Goal: Task Accomplishment & Management: Complete application form

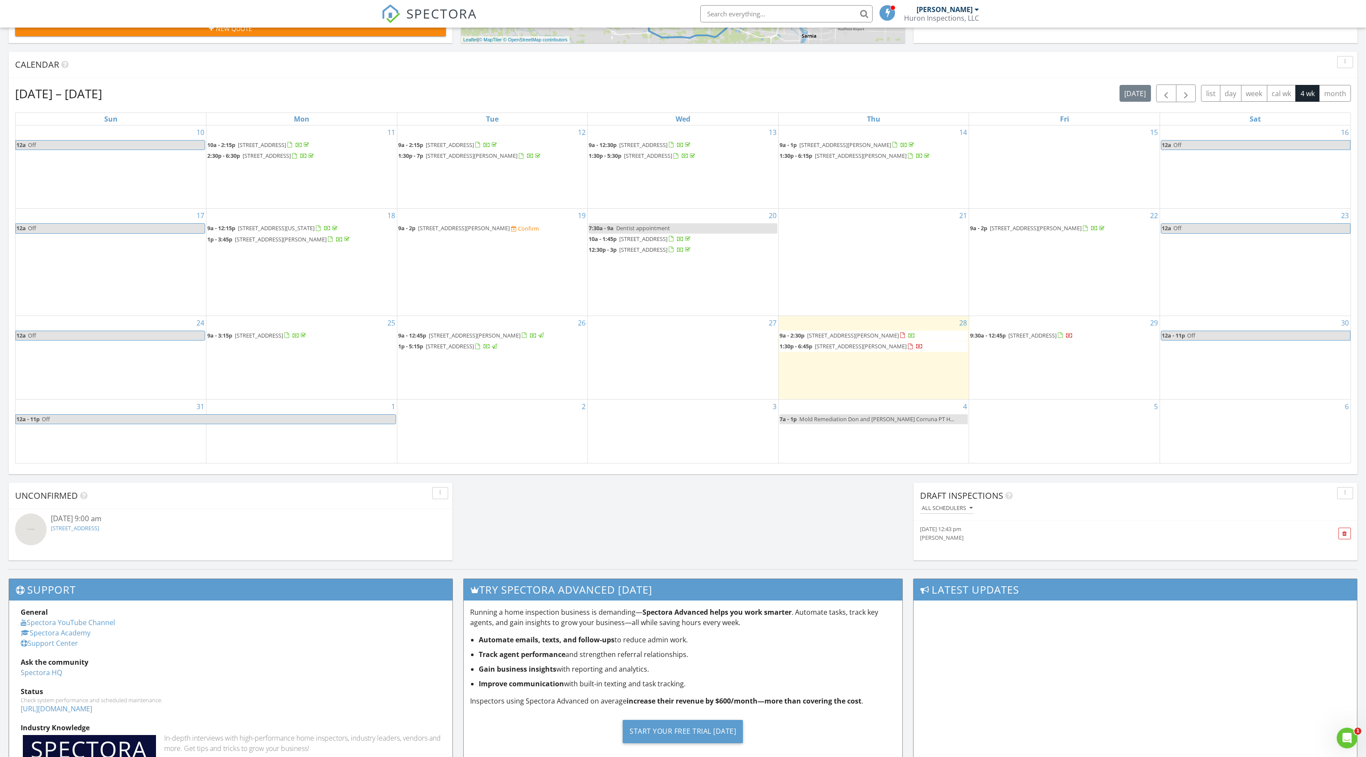
scroll to position [356, 0]
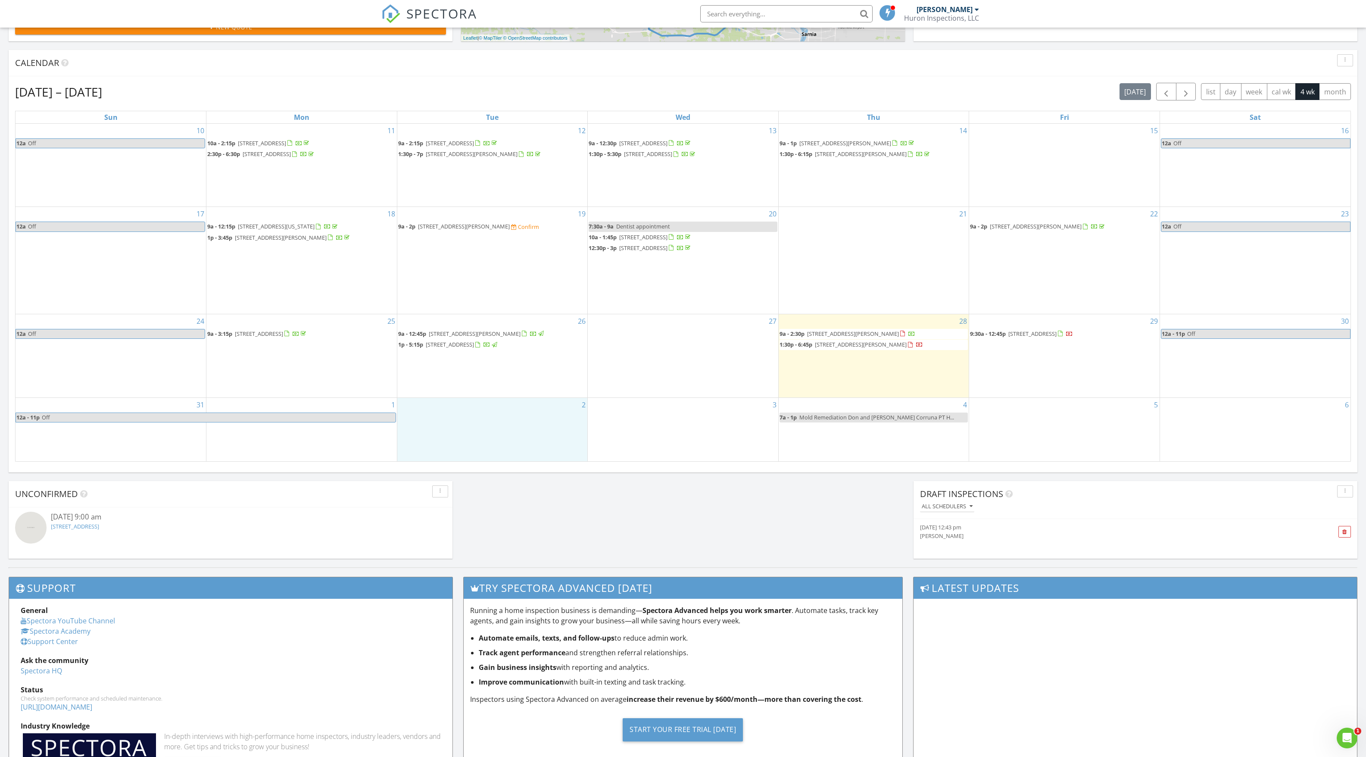
click at [525, 431] on div "2" at bounding box center [492, 429] width 191 height 63
click at [504, 394] on link "Inspection" at bounding box center [492, 396] width 44 height 14
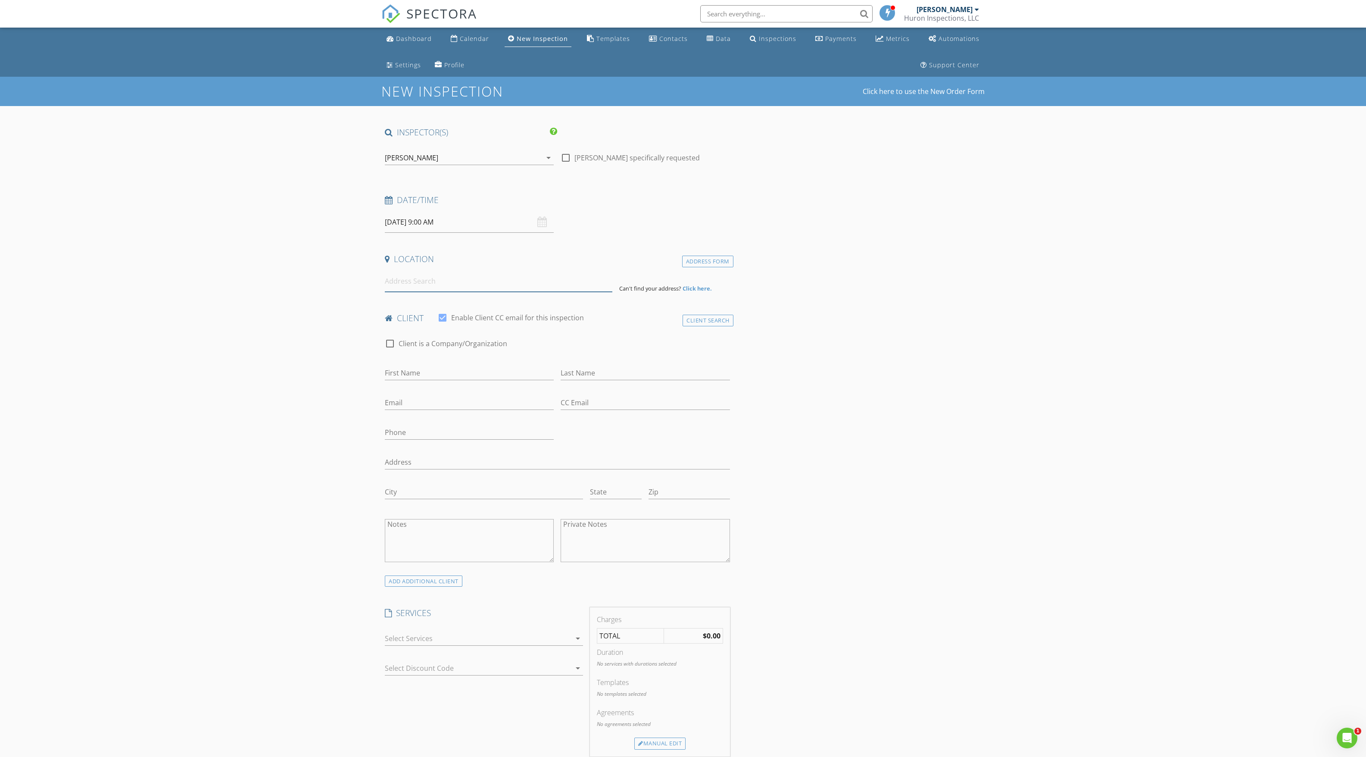
click at [429, 286] on input at bounding box center [499, 281] width 228 height 21
type input "[STREET_ADDRESS]"
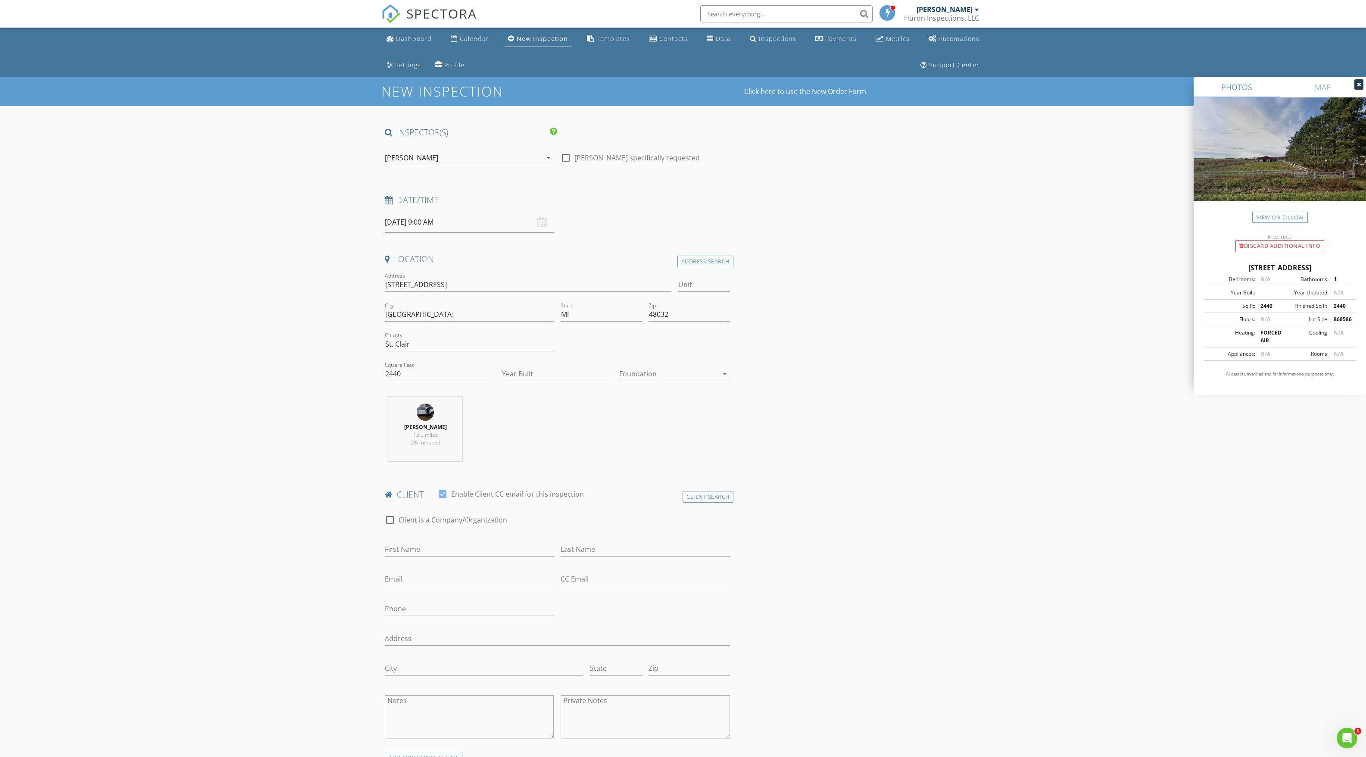
click at [630, 374] on div at bounding box center [668, 374] width 98 height 14
click at [651, 429] on div "Crawlspace" at bounding box center [674, 439] width 97 height 21
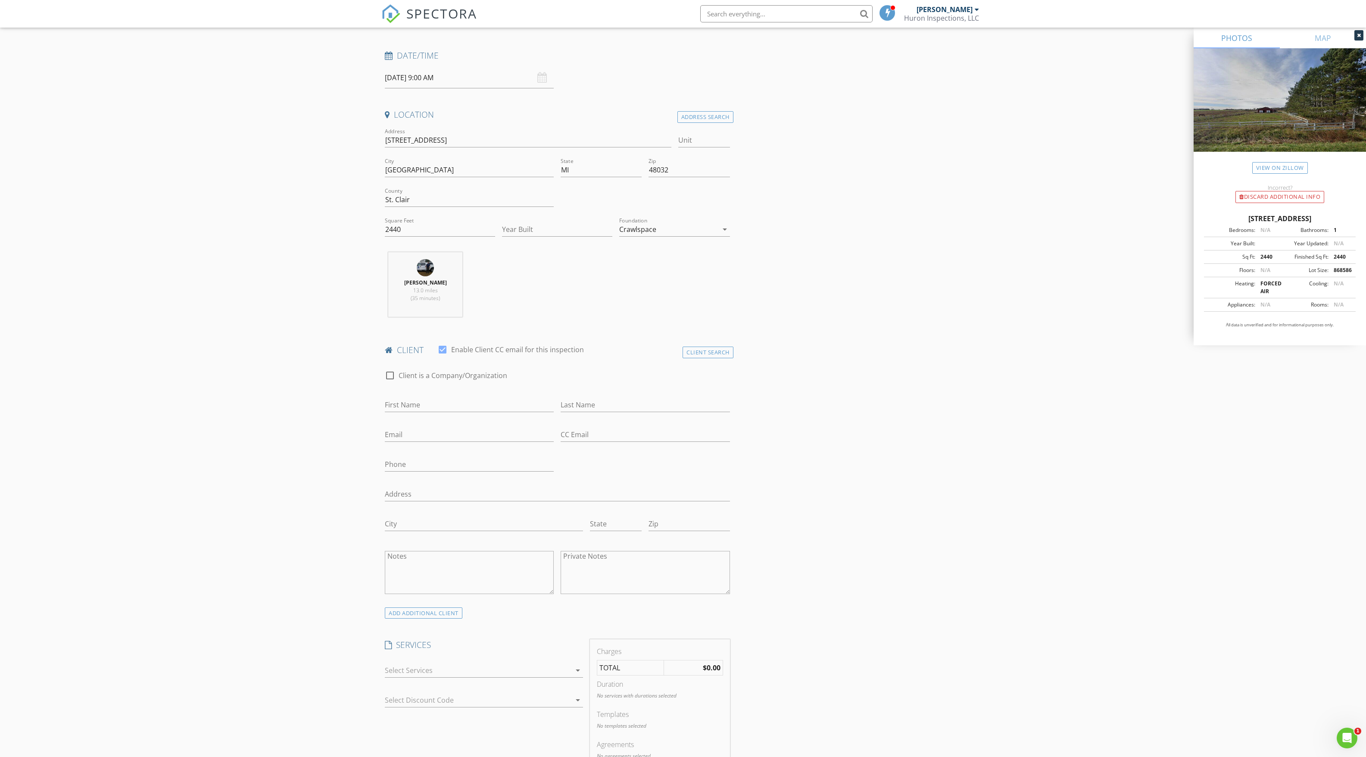
scroll to position [172, 0]
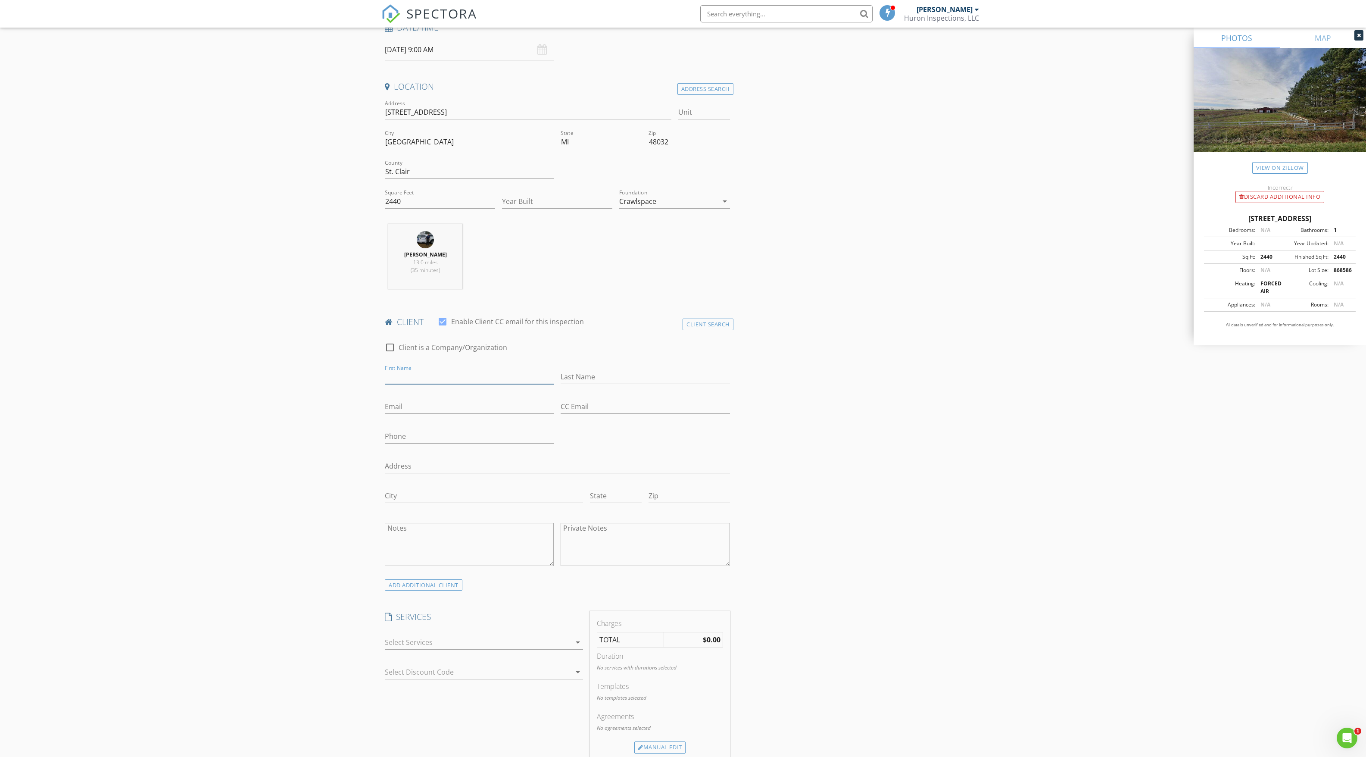
click at [460, 375] on input "First Name" at bounding box center [469, 377] width 169 height 14
type input "Cheyenne"
click at [591, 375] on input "Last Name" at bounding box center [645, 377] width 169 height 14
type input "[PERSON_NAME]"
click at [514, 401] on input "Email" at bounding box center [469, 407] width 169 height 14
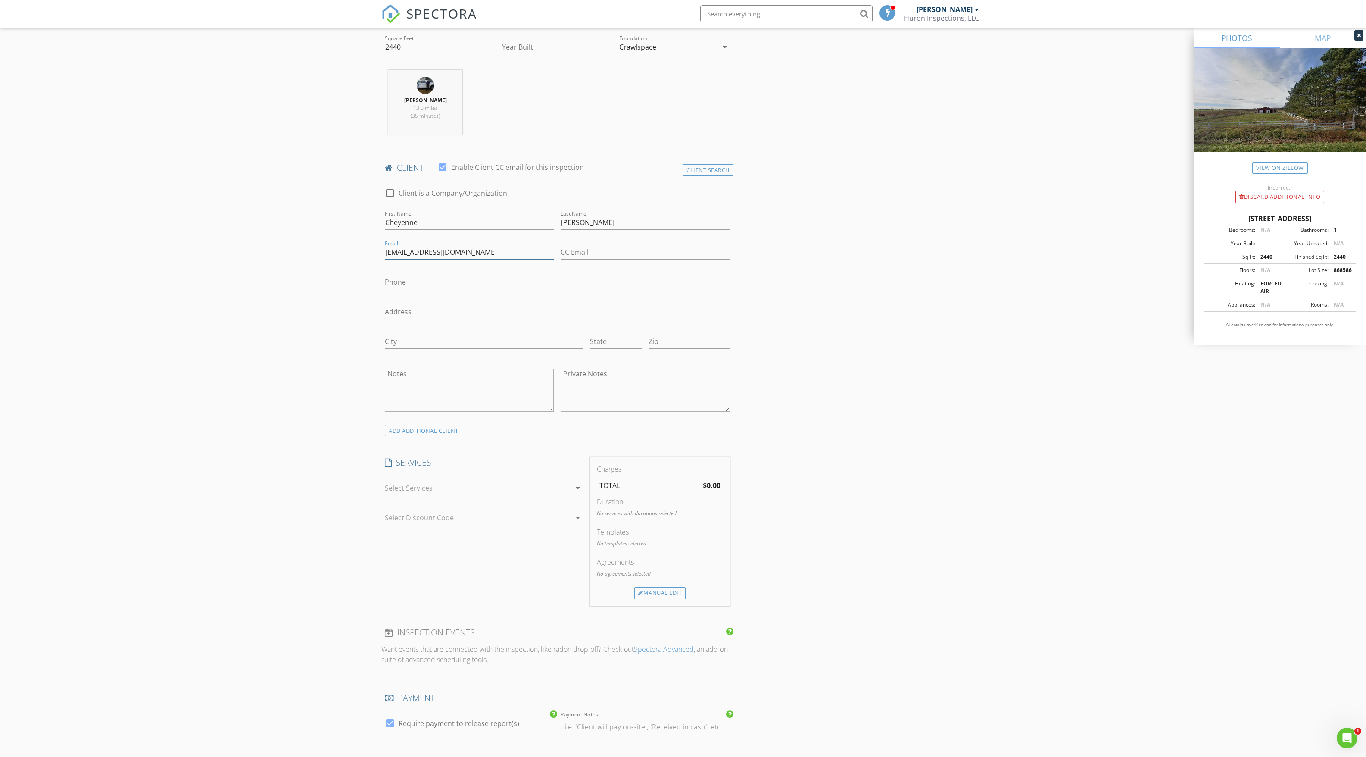
scroll to position [310, 0]
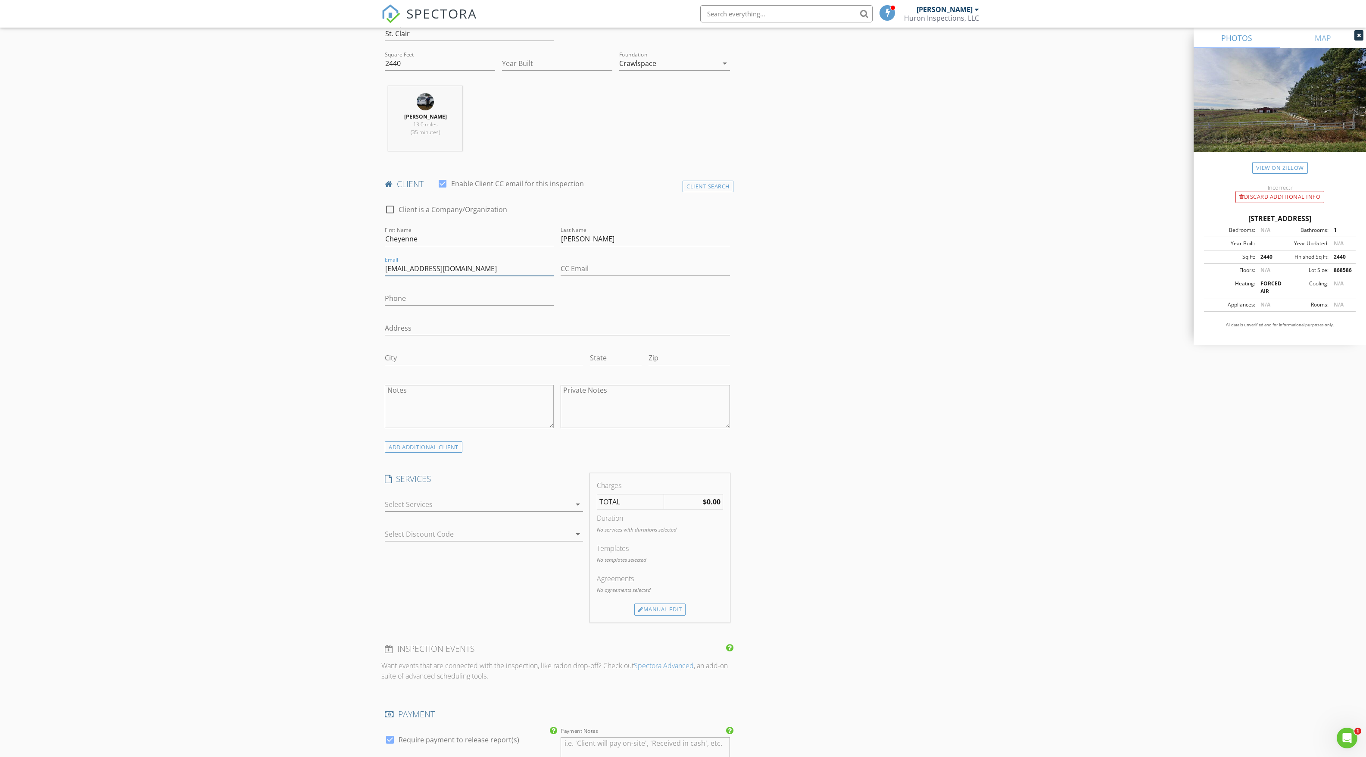
type input "[EMAIL_ADDRESS][DOMAIN_NAME]"
click at [493, 300] on input "Phone" at bounding box center [469, 298] width 169 height 14
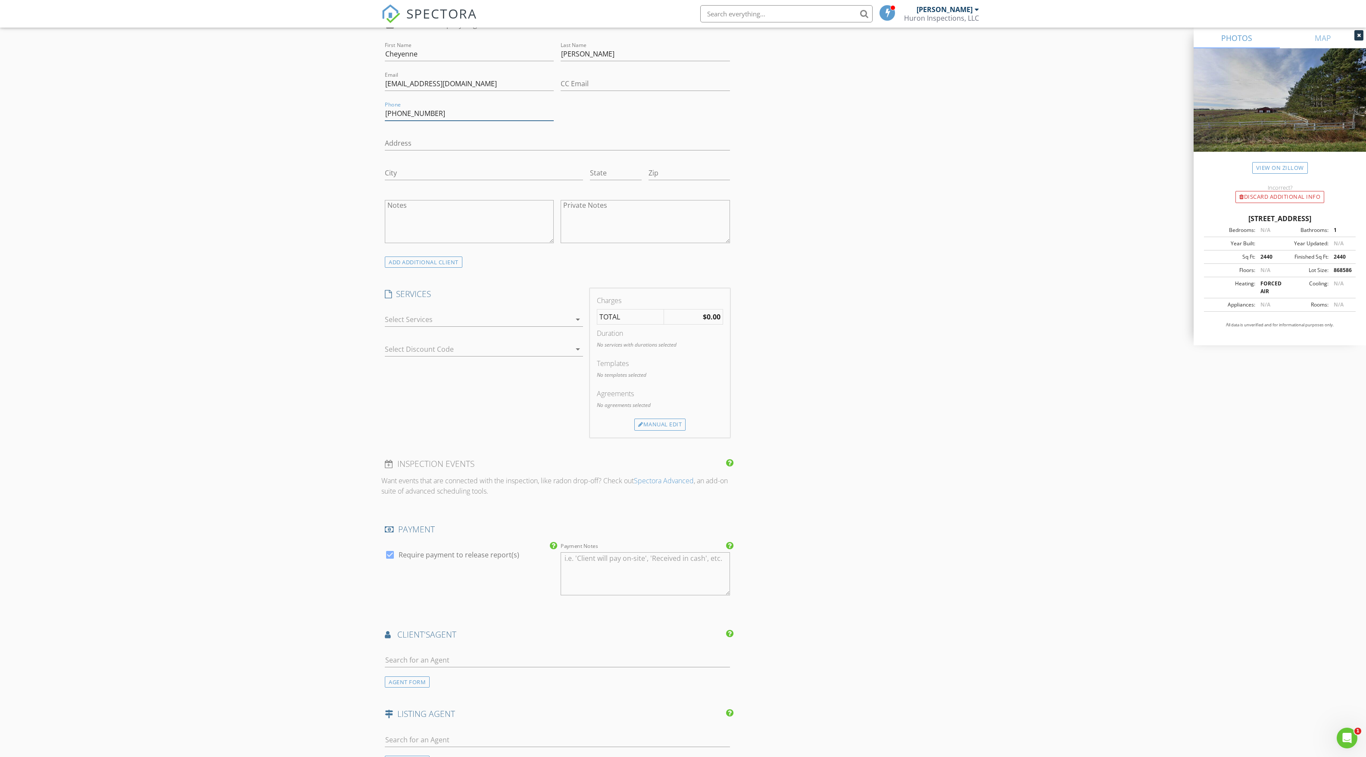
scroll to position [517, 0]
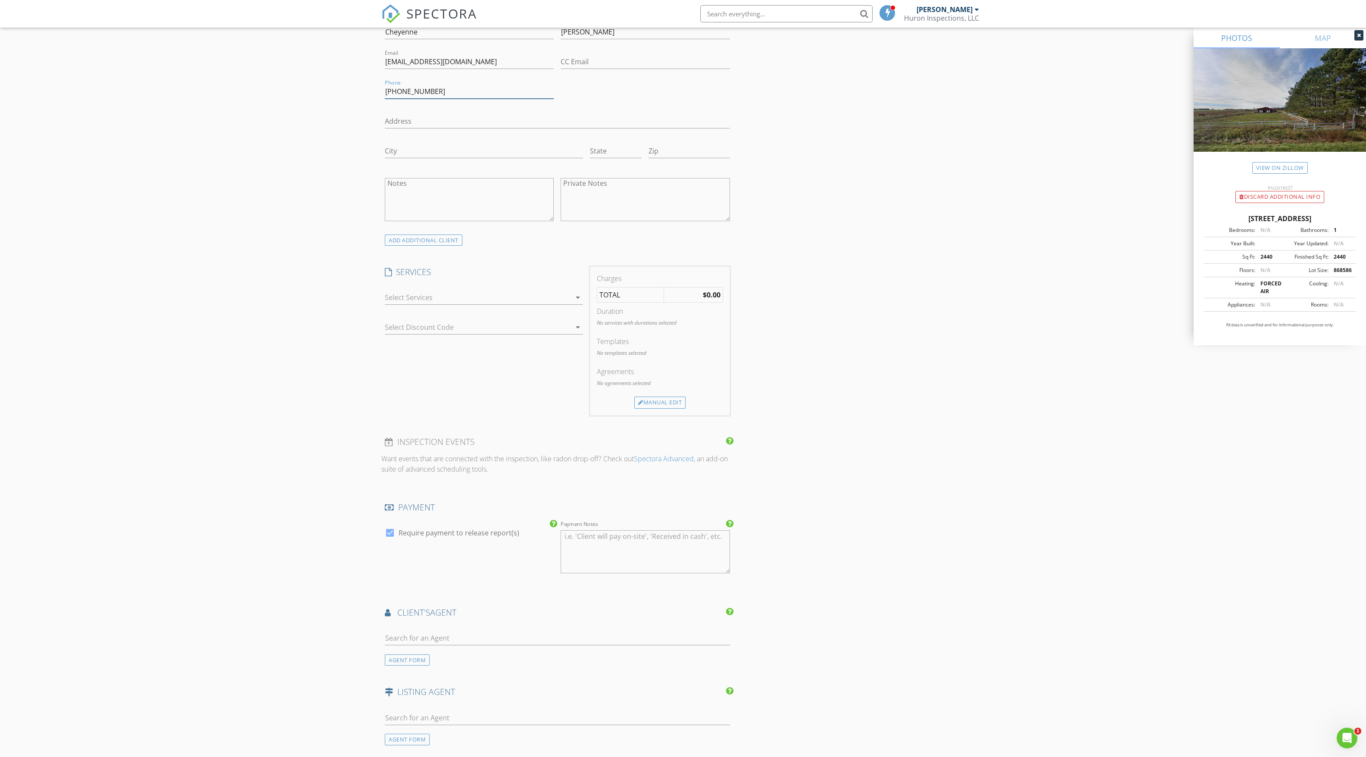
type input "[PHONE_NUMBER]"
click at [543, 299] on div at bounding box center [478, 298] width 186 height 14
click at [543, 299] on div "Home Inspection" at bounding box center [542, 301] width 43 height 7
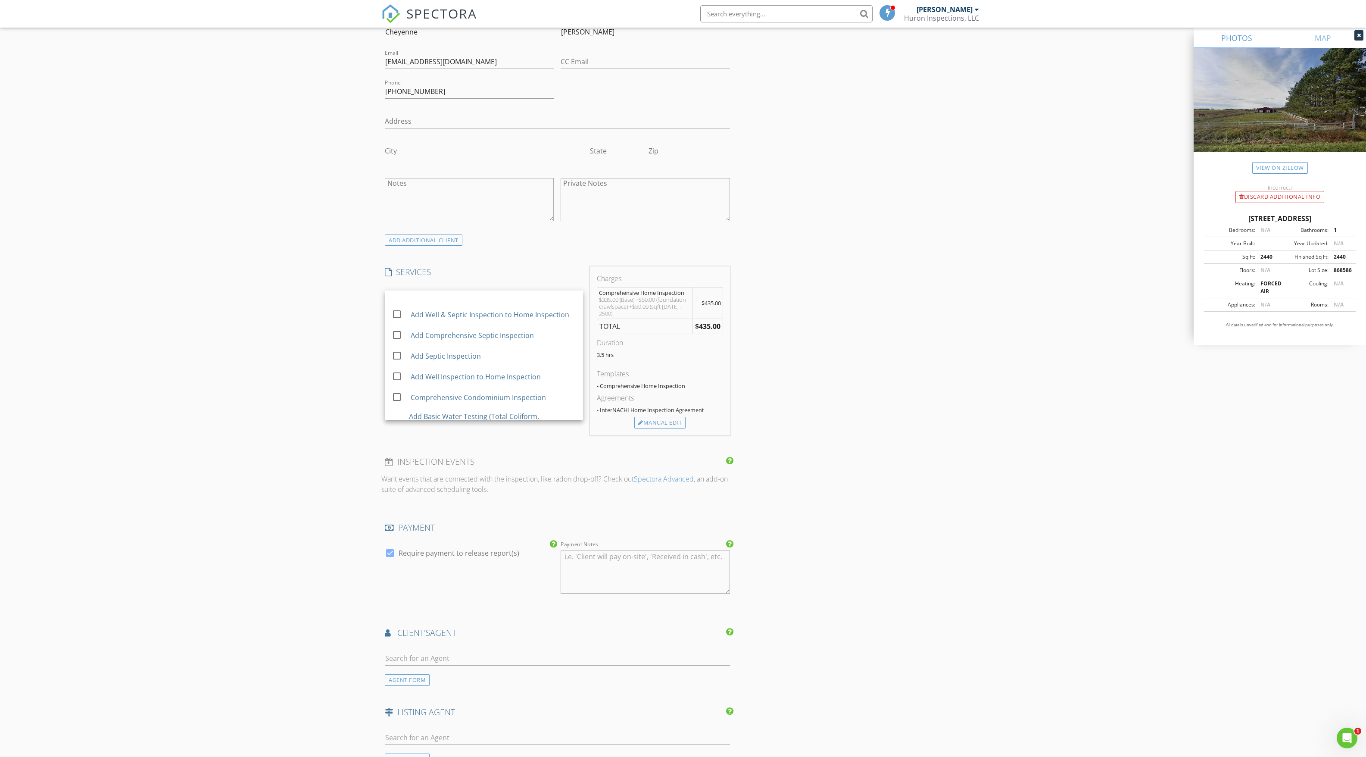
scroll to position [138, 0]
click at [469, 327] on div "Add Septic Inspection" at bounding box center [446, 321] width 70 height 10
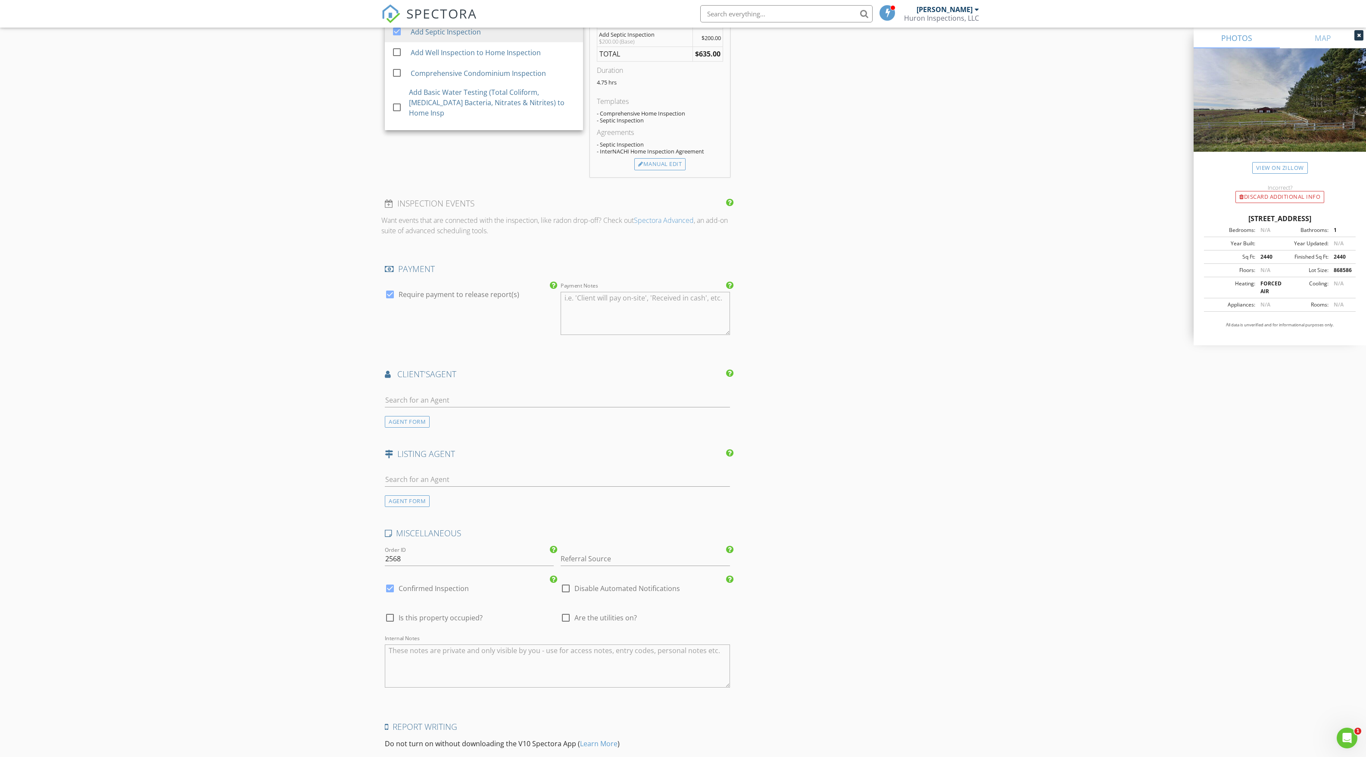
scroll to position [828, 0]
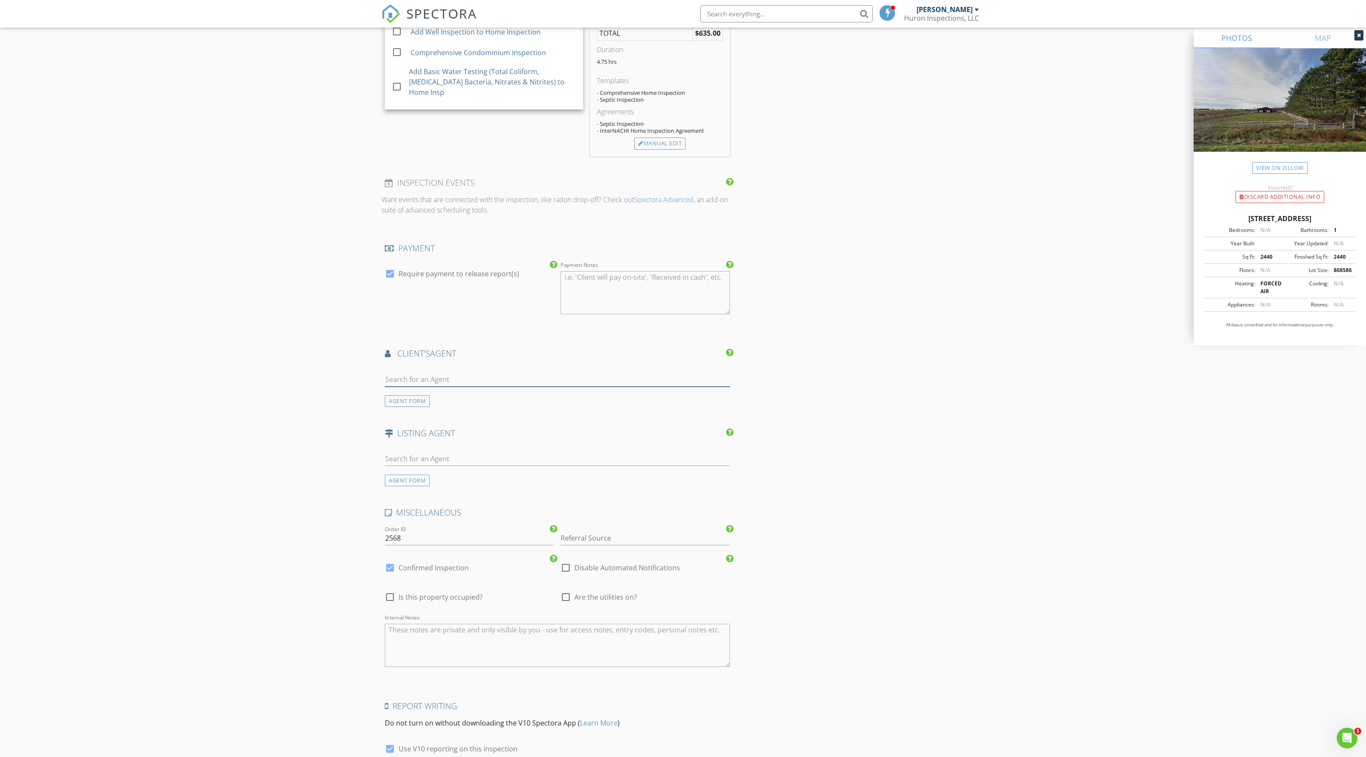
click at [513, 377] on input "text" at bounding box center [557, 379] width 345 height 14
type input "[PERSON_NAME]"
click at [444, 417] on div "[PERSON_NAME]" at bounding box center [447, 419] width 77 height 10
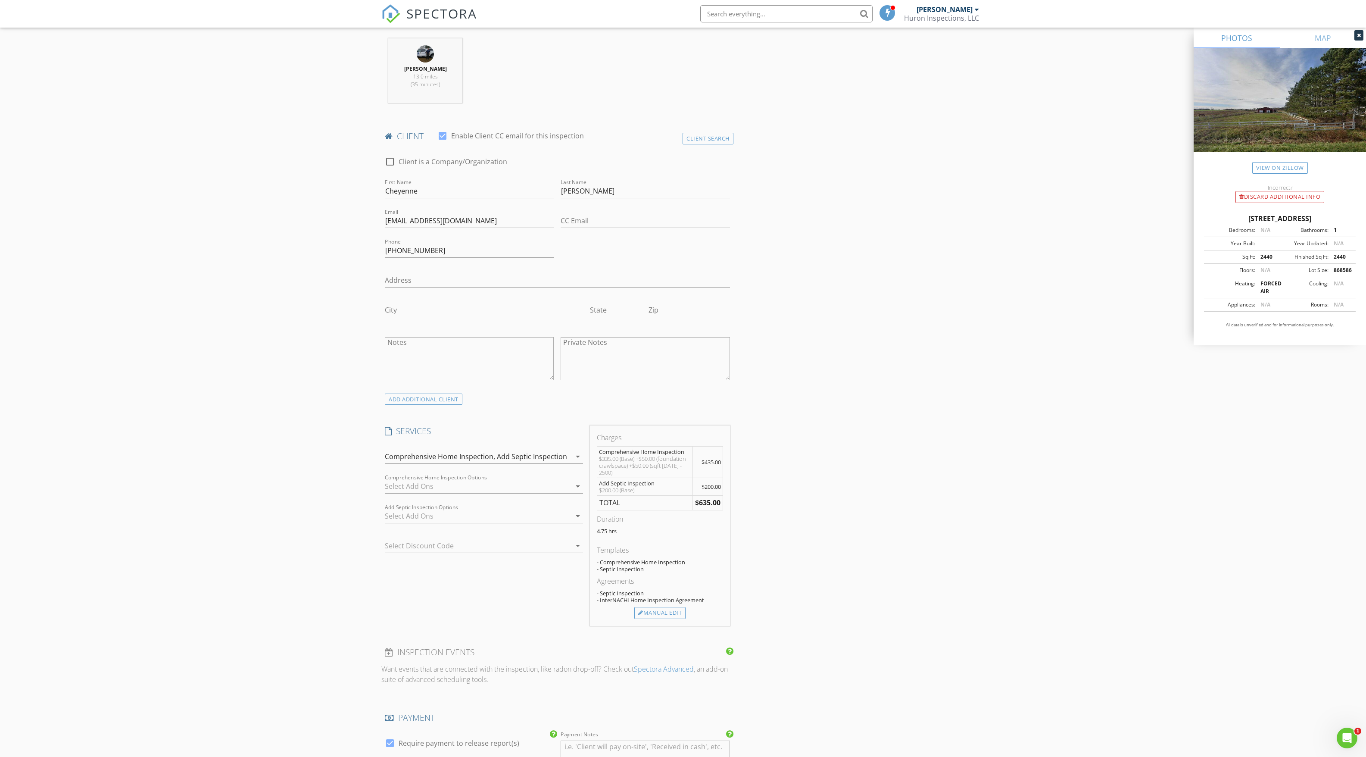
scroll to position [363, 0]
click at [449, 395] on div "ADD ADDITIONAL client" at bounding box center [424, 395] width 78 height 12
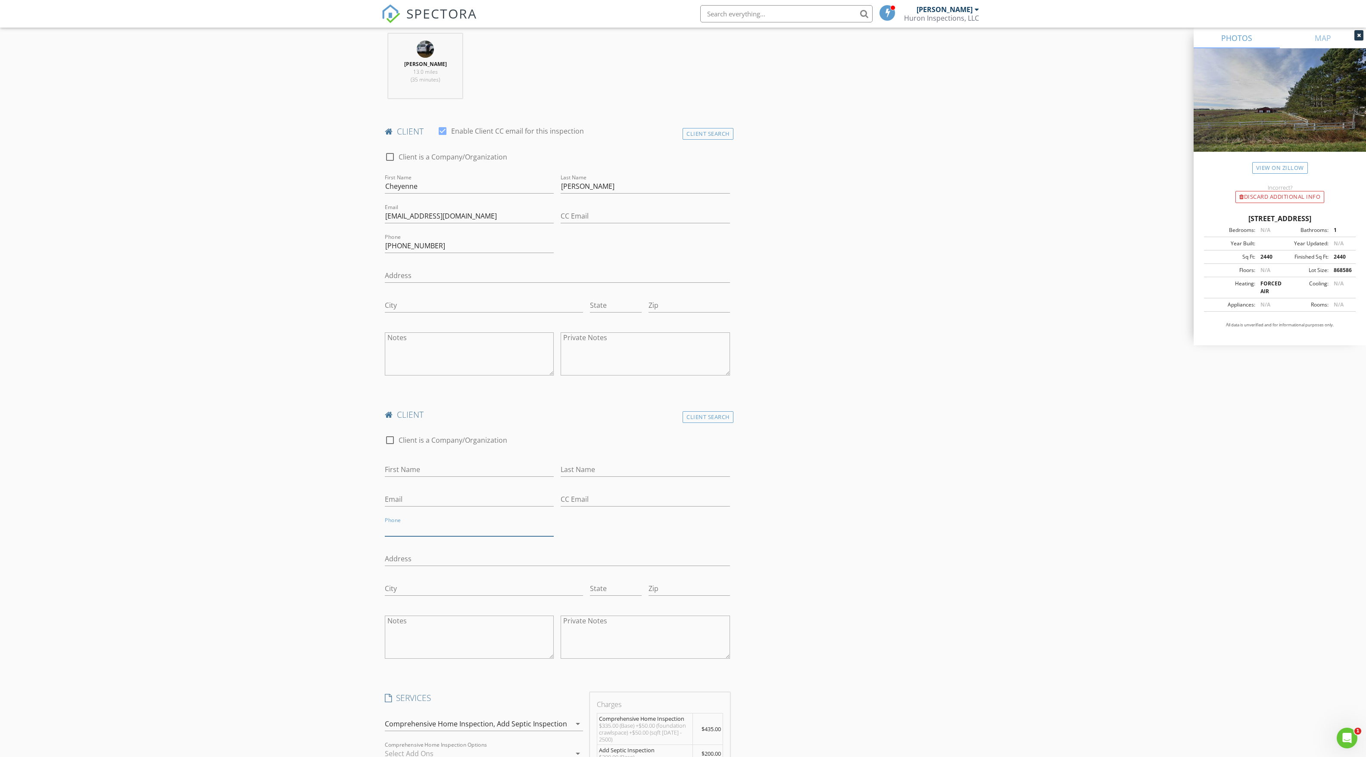
click at [433, 523] on input "Phone" at bounding box center [469, 529] width 169 height 14
type input "[PHONE_NUMBER]"
click at [434, 247] on input "[PHONE_NUMBER]" at bounding box center [469, 246] width 169 height 14
type input "8"
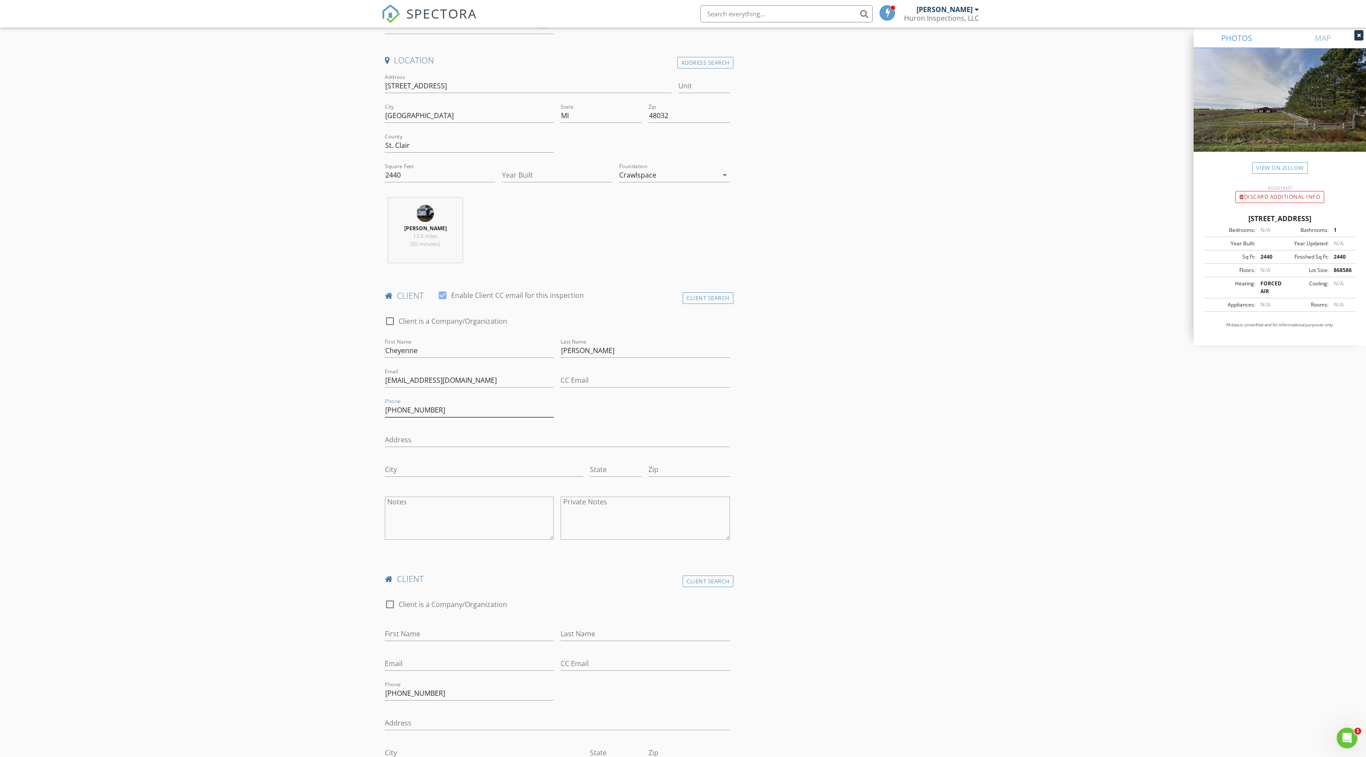
scroll to position [209, 0]
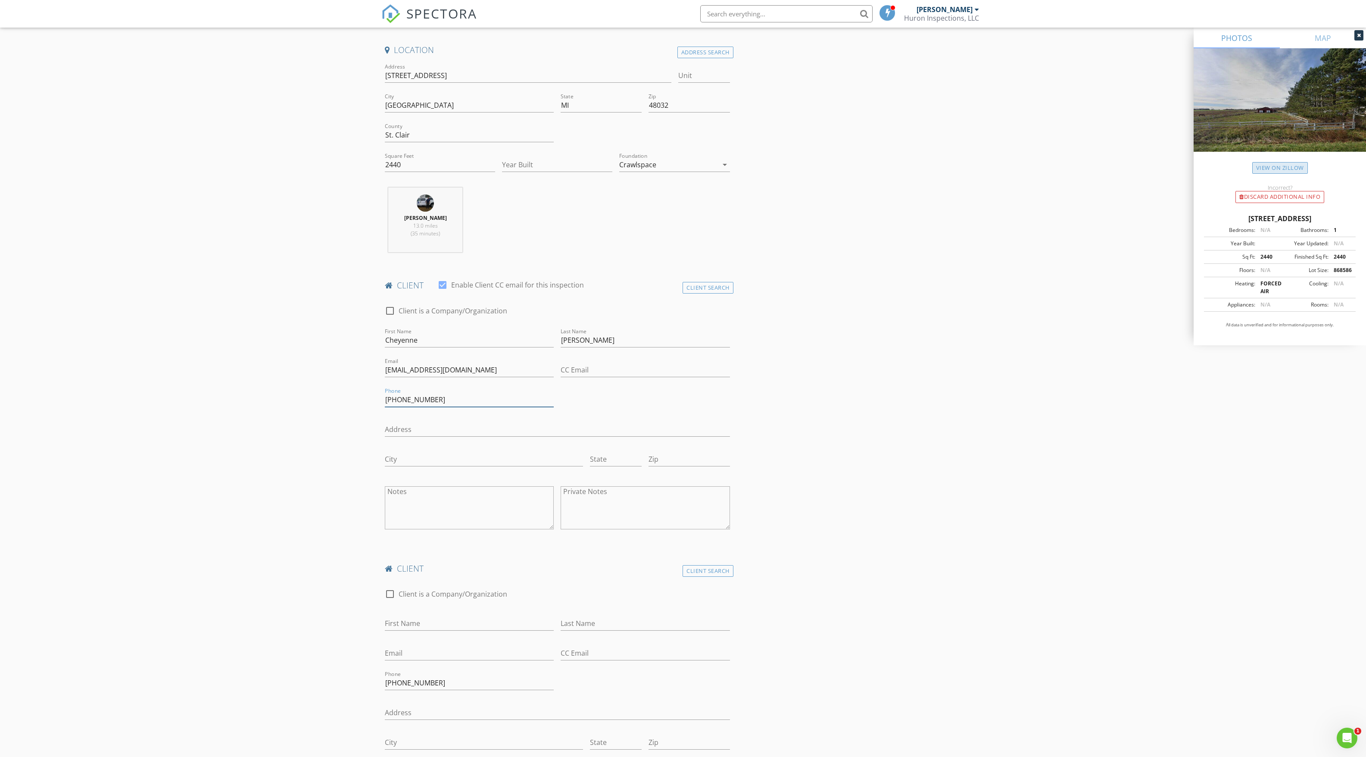
type input "[PHONE_NUMBER]"
click at [422, 166] on input "2440" at bounding box center [440, 165] width 110 height 14
type input "2"
type input "3048"
click at [532, 161] on input "Year Built" at bounding box center [557, 165] width 110 height 14
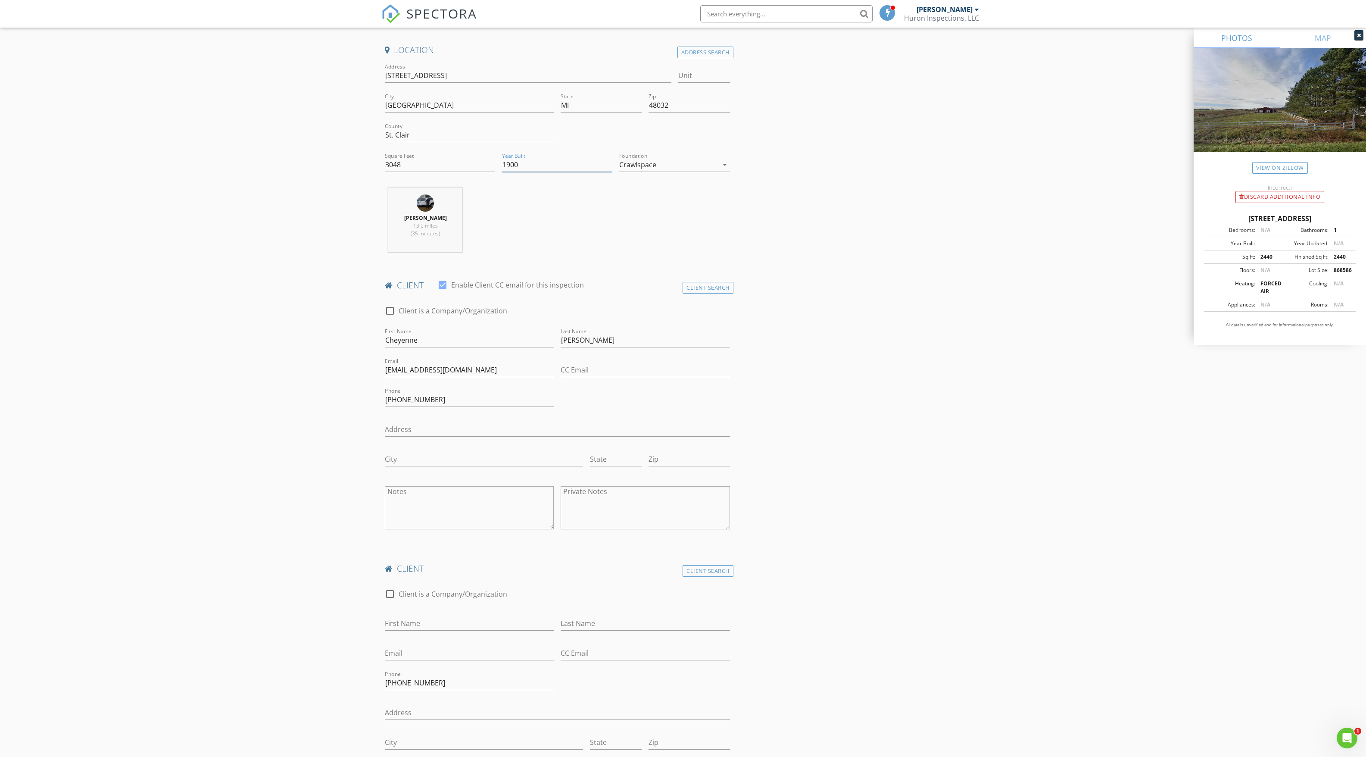
type input "1900"
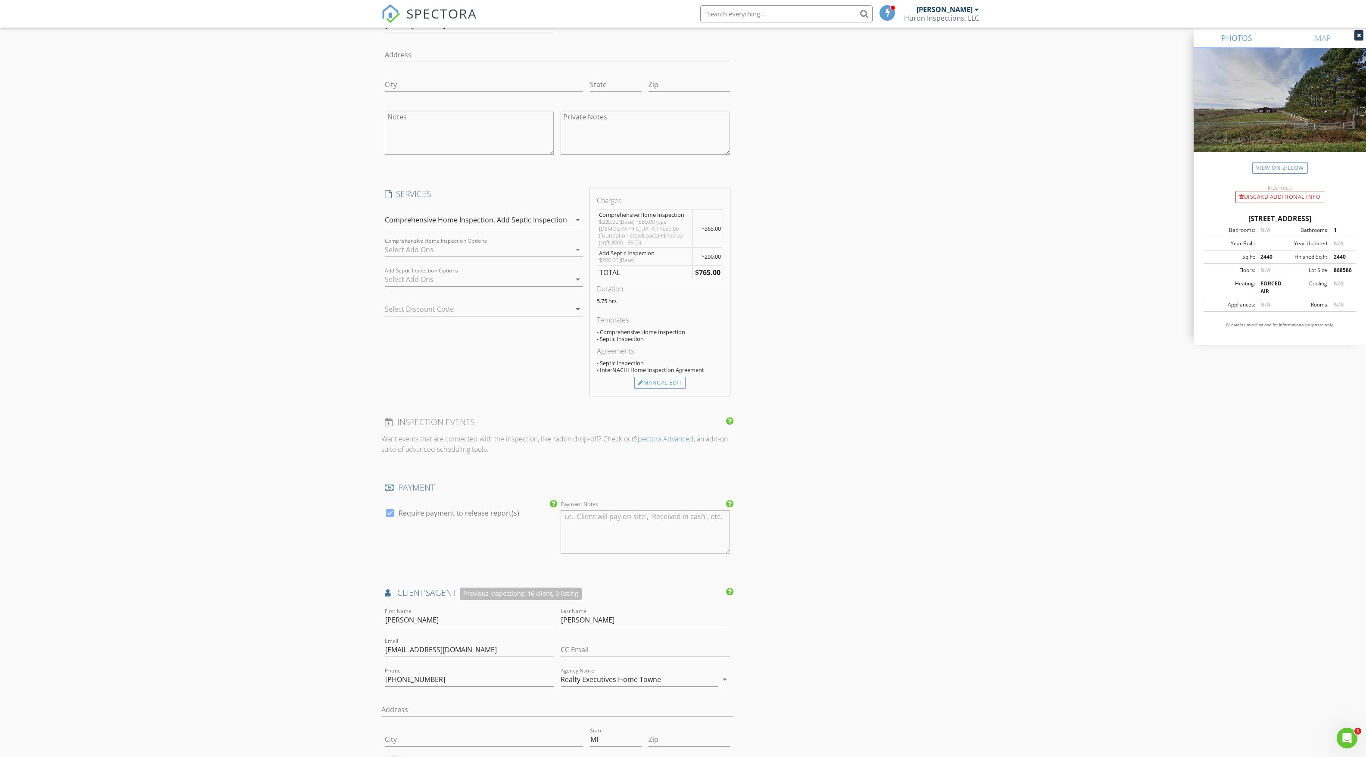
scroll to position [914, 0]
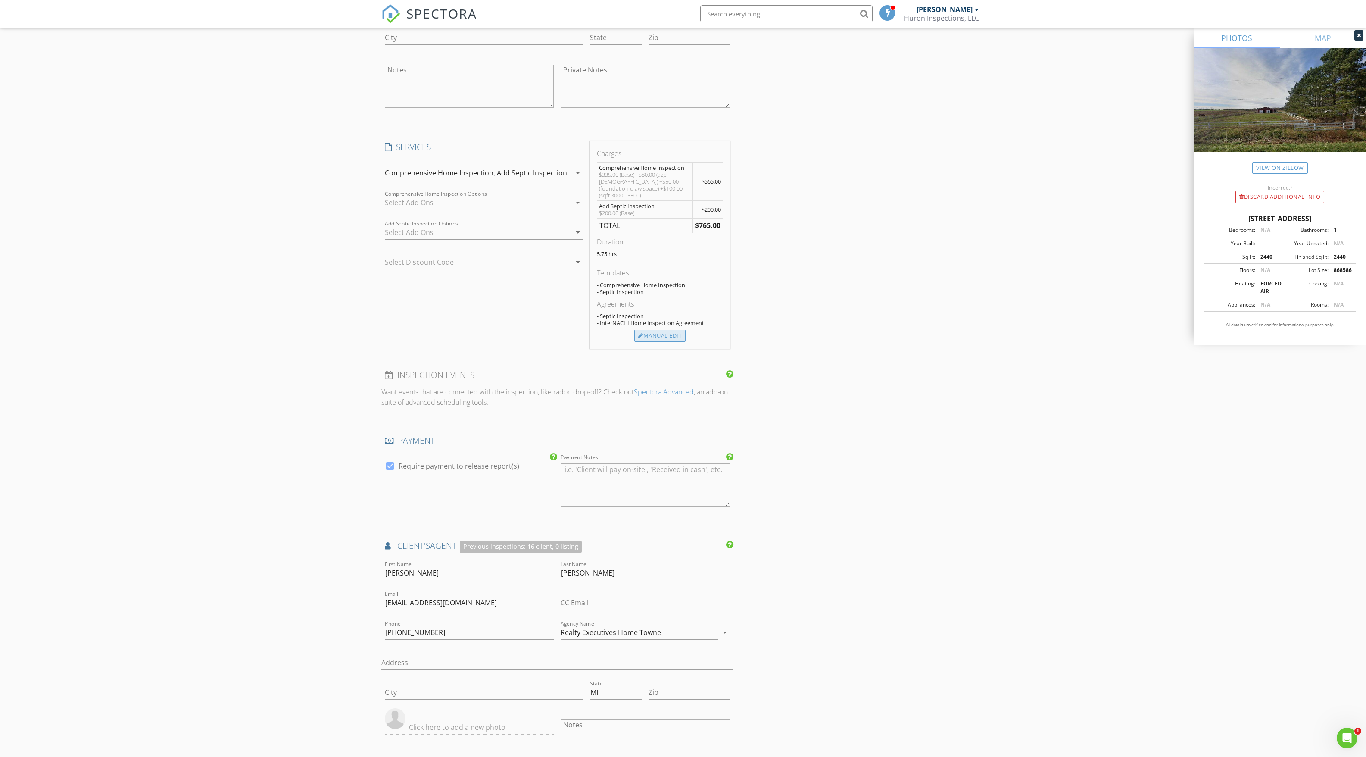
click at [660, 334] on div "Manual Edit" at bounding box center [659, 336] width 51 height 12
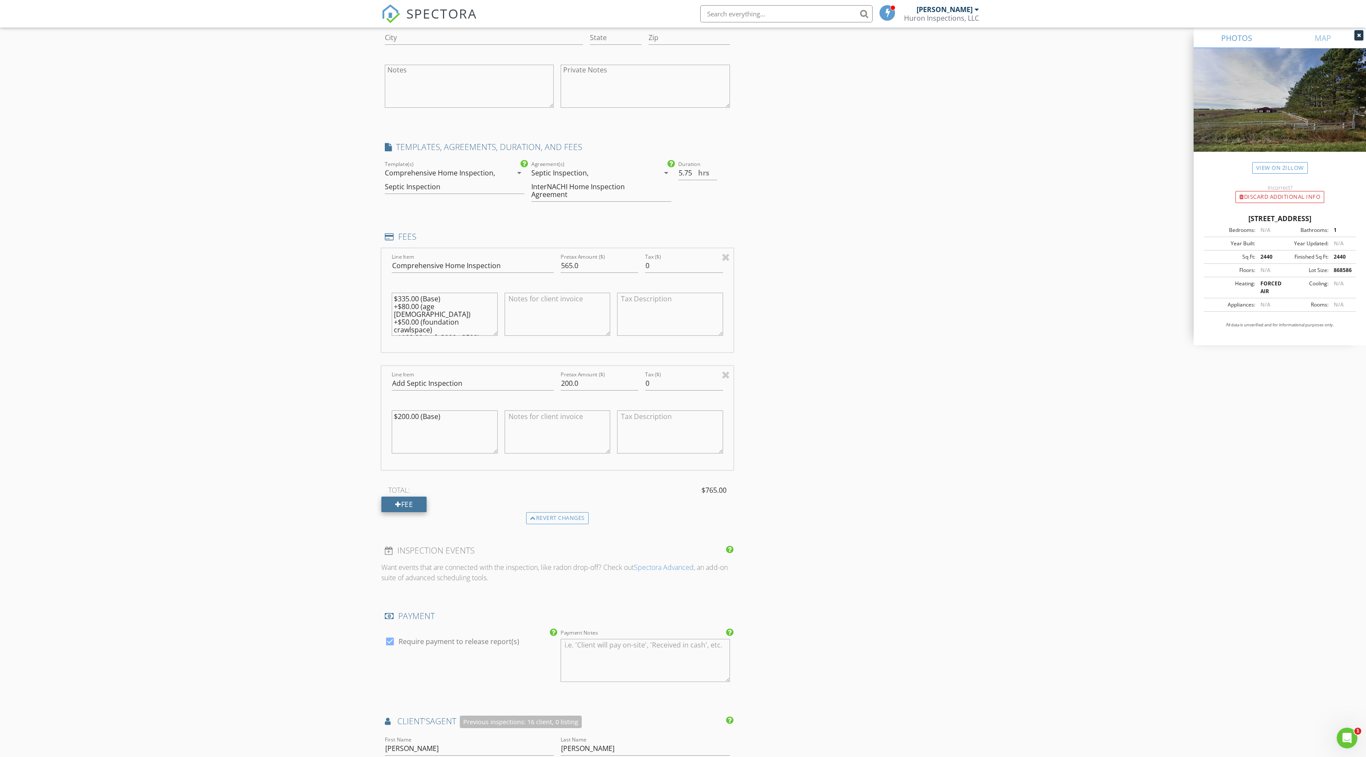
click at [416, 502] on div "Fee" at bounding box center [403, 505] width 45 height 16
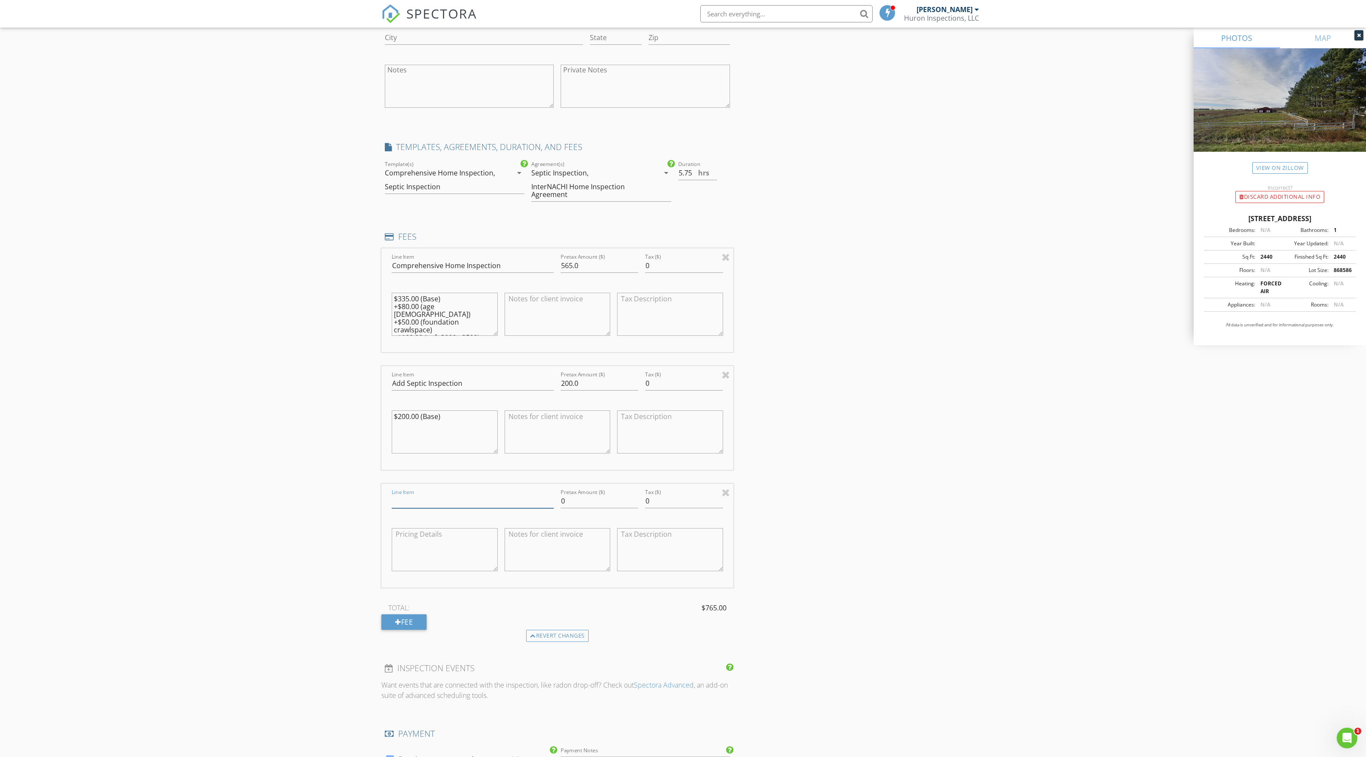
click at [416, 502] on input "Line Item" at bounding box center [473, 501] width 162 height 14
type input "Detached garage"
click at [680, 497] on input "0" at bounding box center [684, 501] width 78 height 14
click at [577, 500] on input "0" at bounding box center [600, 501] width 78 height 14
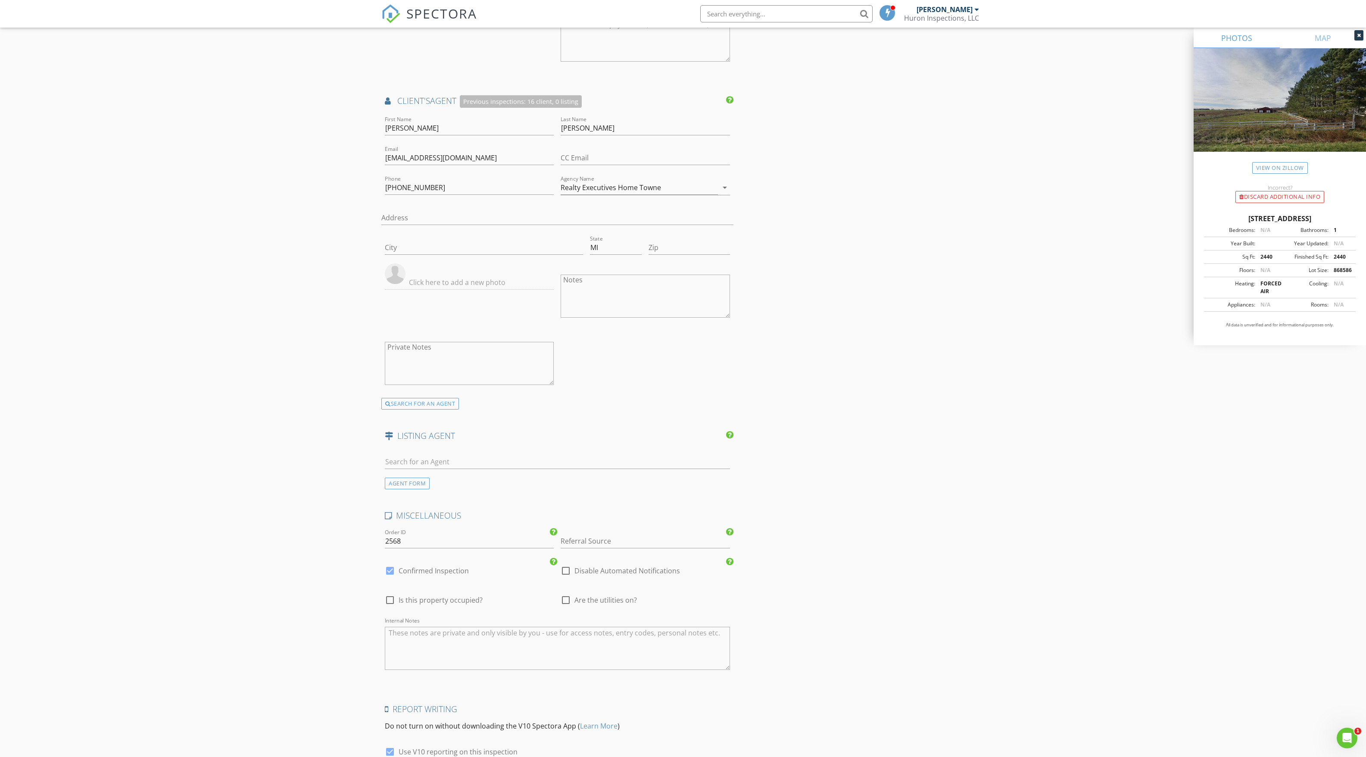
scroll to position [1733, 0]
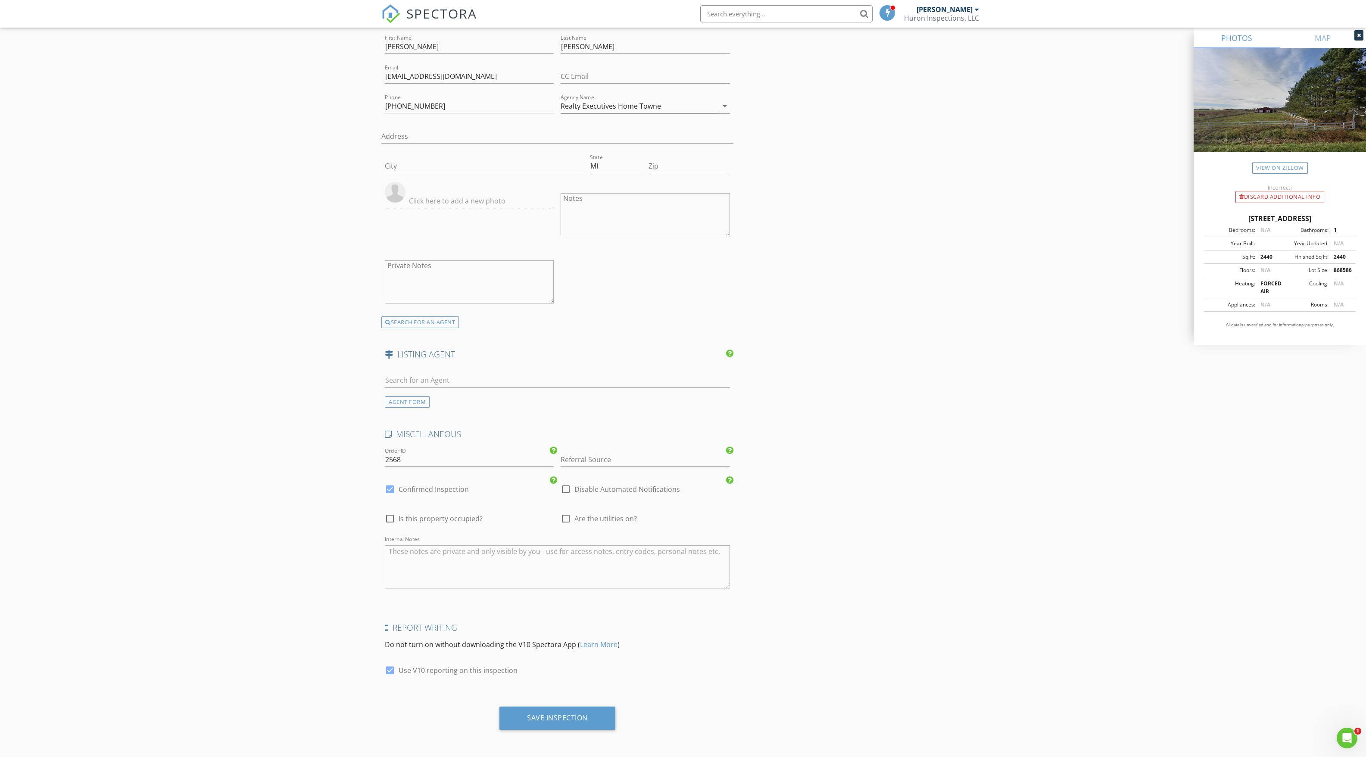
type input "50"
click at [647, 459] on input "Referral Source" at bounding box center [645, 460] width 169 height 14
click at [570, 494] on div "Google" at bounding box center [645, 493] width 168 height 17
type input "Google"
click at [588, 715] on div "Save Inspection" at bounding box center [558, 717] width 116 height 23
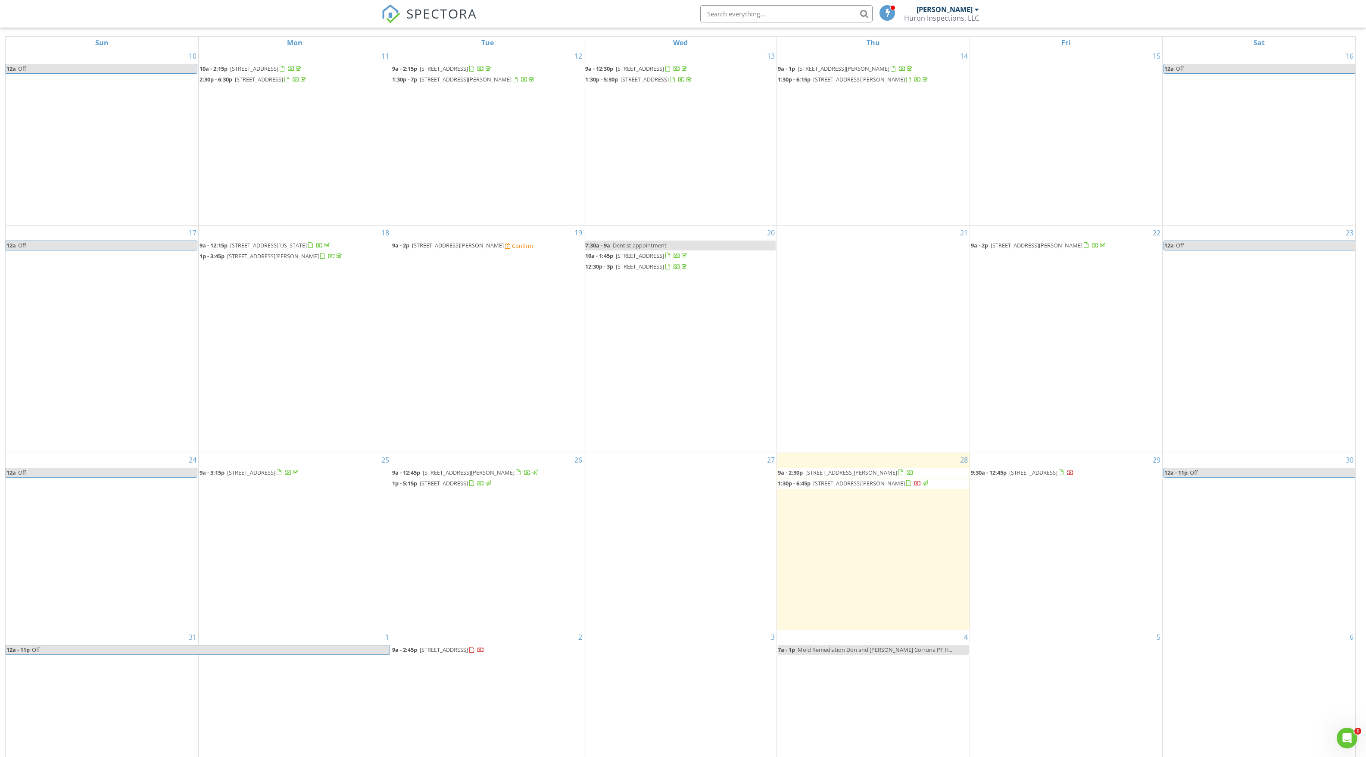
scroll to position [141, 0]
